Goal: Information Seeking & Learning: Learn about a topic

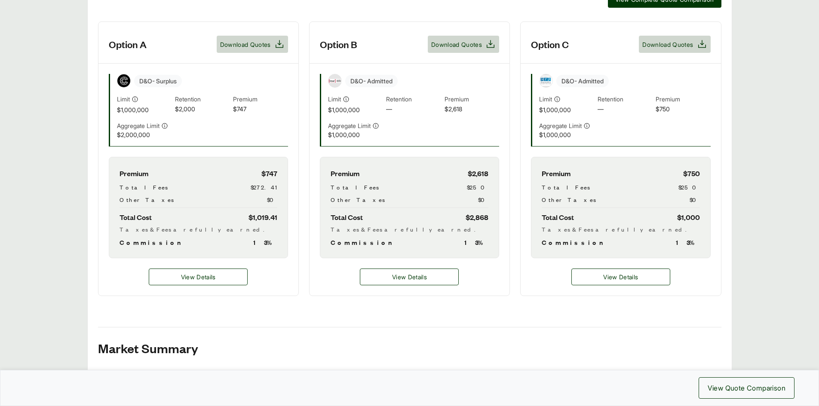
scroll to position [258, 0]
click at [237, 273] on button "View Details" at bounding box center [198, 276] width 99 height 17
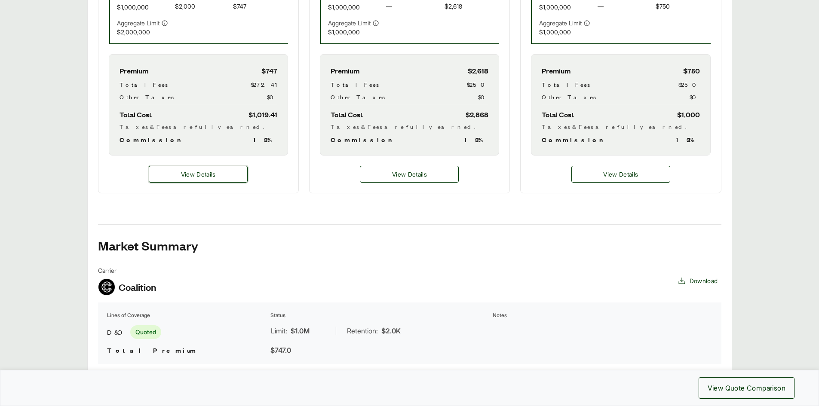
scroll to position [357, 0]
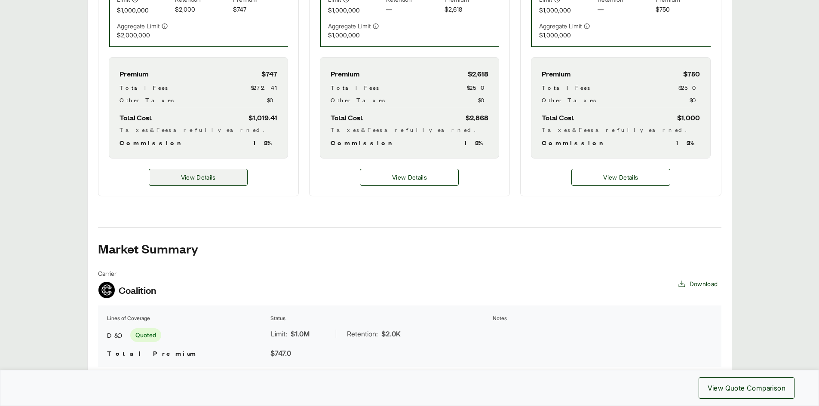
click at [206, 175] on span "View Details" at bounding box center [198, 177] width 35 height 9
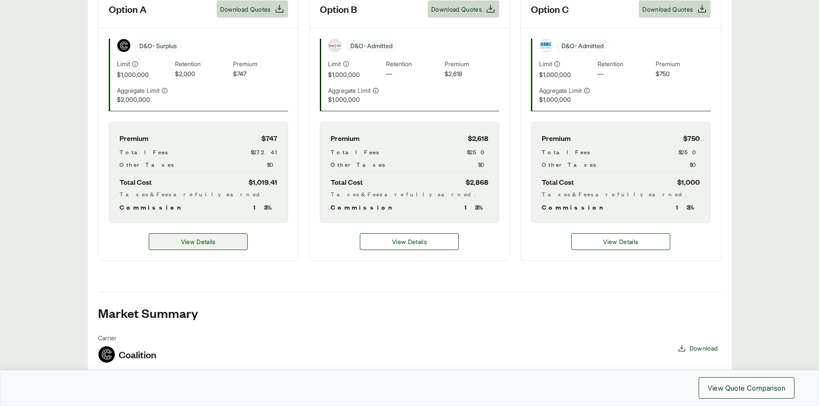
scroll to position [185, 0]
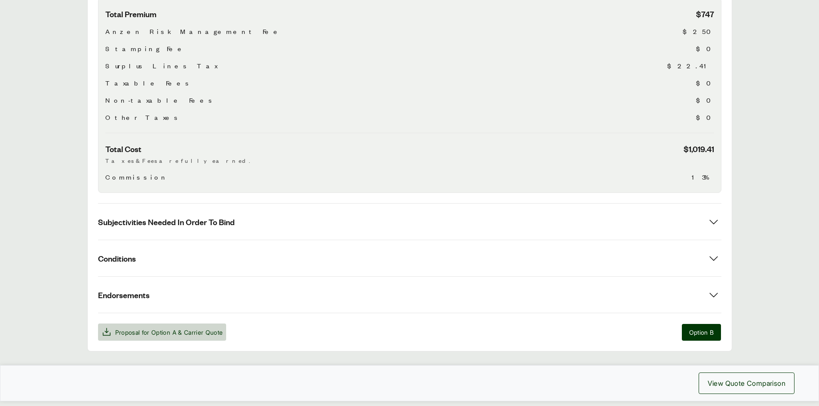
scroll to position [331, 0]
